Goal: Task Accomplishment & Management: Use online tool/utility

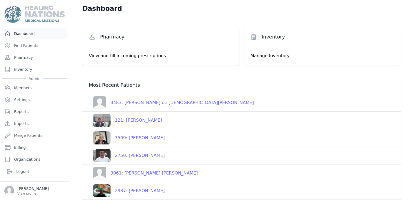
click at [27, 36] on link "Dashboard" at bounding box center [34, 33] width 65 height 11
click at [24, 49] on link "Find Patients" at bounding box center [34, 45] width 65 height 11
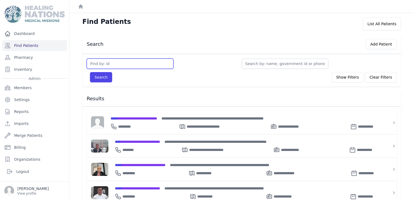
click at [123, 62] on input "text" at bounding box center [130, 63] width 87 height 10
type input "3727"
click at [90, 72] on button "Search" at bounding box center [101, 77] width 22 height 10
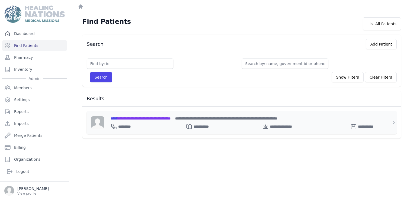
click at [148, 117] on span "**********" at bounding box center [140, 118] width 60 height 4
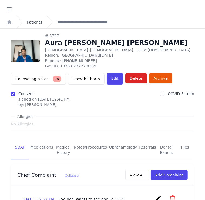
click at [34, 21] on link "Patients" at bounding box center [34, 21] width 15 height 5
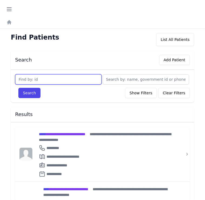
click at [31, 78] on input "text" at bounding box center [58, 79] width 87 height 10
type input "3451"
click at [18, 88] on button "Search" at bounding box center [29, 93] width 22 height 10
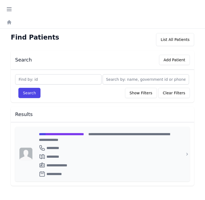
click at [59, 133] on span "**********" at bounding box center [61, 134] width 45 height 4
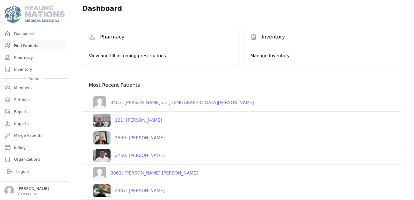
click at [23, 49] on link "Find Patients" at bounding box center [34, 45] width 65 height 11
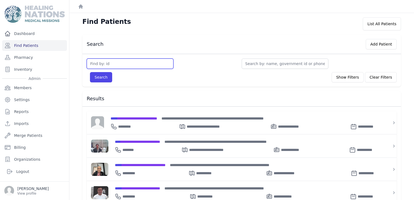
click at [107, 62] on input "text" at bounding box center [130, 63] width 87 height 10
type input "3367"
click at [90, 72] on button "Search" at bounding box center [101, 77] width 22 height 10
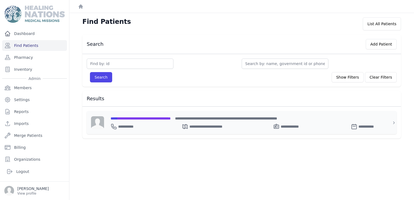
click at [161, 120] on span "**********" at bounding box center [140, 118] width 60 height 4
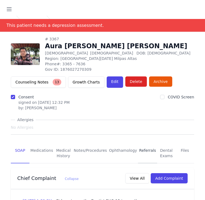
scroll to position [9, 0]
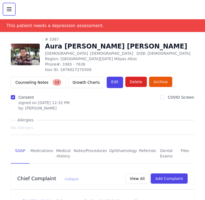
click at [10, 10] on icon "button" at bounding box center [9, 9] width 6 height 6
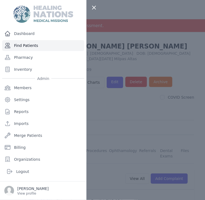
click at [20, 46] on link "Find Patients" at bounding box center [43, 45] width 82 height 11
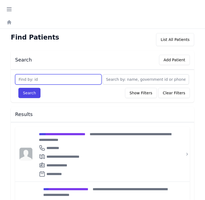
click at [52, 78] on input "text" at bounding box center [58, 79] width 87 height 10
type input "1028"
click at [18, 88] on button "Search" at bounding box center [29, 93] width 22 height 10
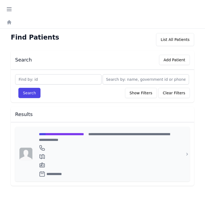
click at [72, 134] on span "**********" at bounding box center [61, 134] width 45 height 4
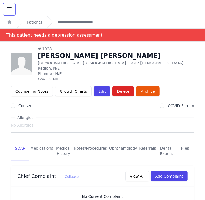
click at [5, 8] on button "Open sidebar" at bounding box center [9, 9] width 13 height 13
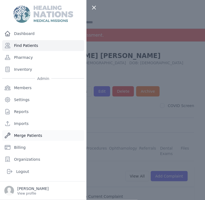
click at [25, 137] on link "Merge Patients" at bounding box center [43, 135] width 82 height 11
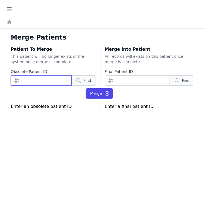
click at [37, 81] on input "number" at bounding box center [41, 80] width 61 height 10
type input "1028"
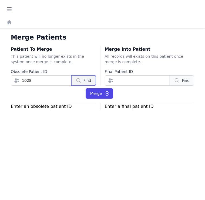
click at [84, 80] on span "Find" at bounding box center [88, 80] width 8 height 5
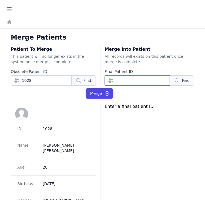
click at [123, 78] on input "number" at bounding box center [138, 80] width 66 height 10
type input "3451"
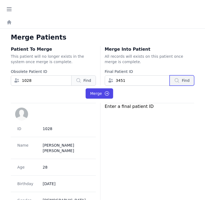
click at [186, 82] on button "Find" at bounding box center [182, 80] width 25 height 10
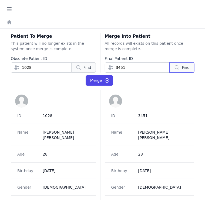
scroll to position [12, 0]
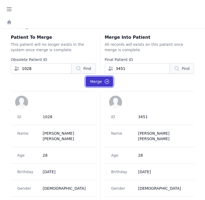
click at [96, 79] on button "Merge" at bounding box center [100, 81] width 28 height 10
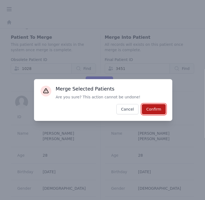
click at [160, 110] on button "Confirm" at bounding box center [154, 109] width 24 height 10
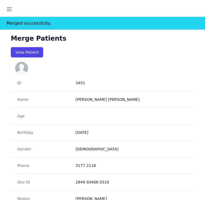
scroll to position [25, 0]
